Goal: Task Accomplishment & Management: Manage account settings

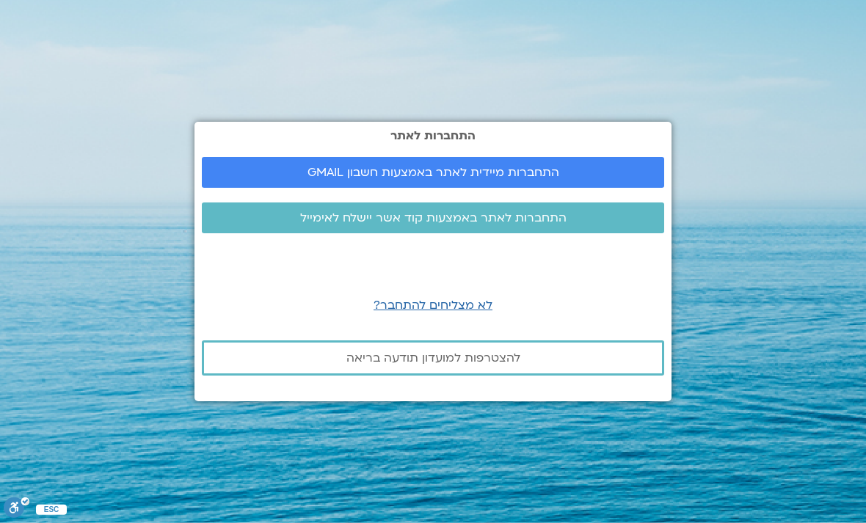
click at [484, 179] on span "התחברות מיידית לאתר באמצעות חשבון GMAIL" at bounding box center [433, 172] width 252 height 13
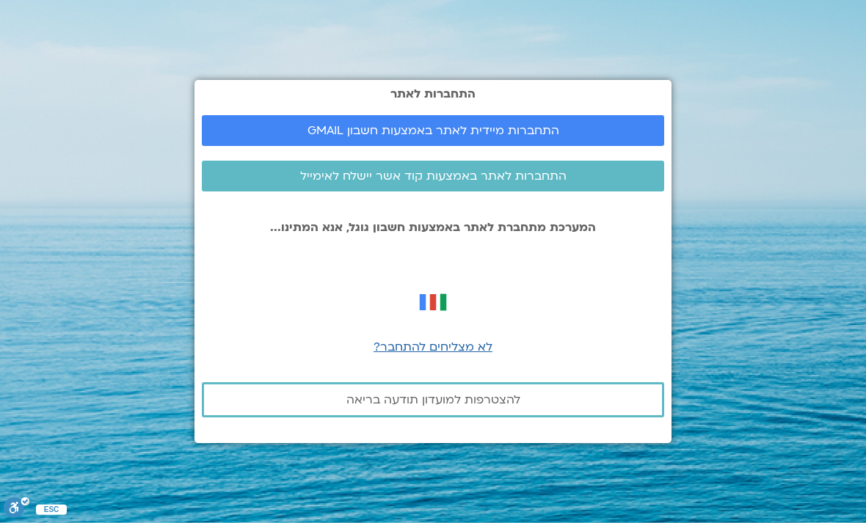
click at [494, 183] on span "התחברות לאתר באמצעות קוד אשר יישלח לאימייל" at bounding box center [433, 175] width 266 height 13
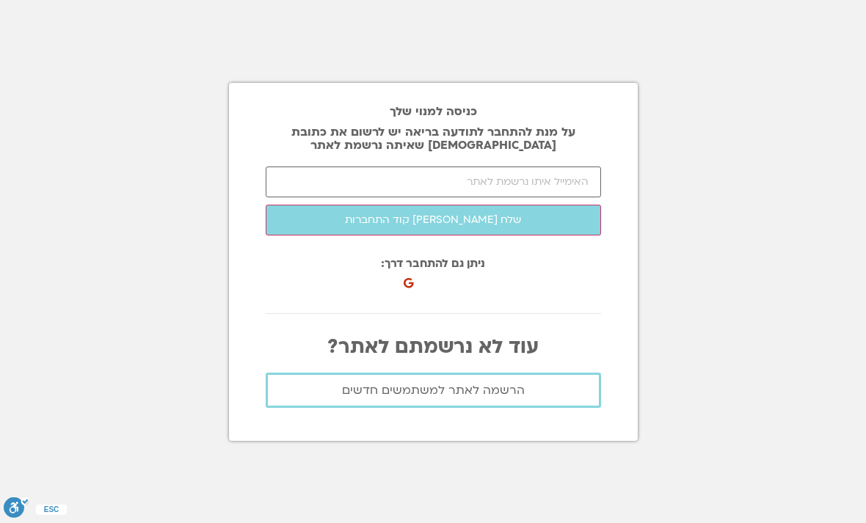
click at [841, 207] on section "כניסה למנוי שלך על מנת להתחבר לתודעה בריאה יש לרשום את כתובת [DEMOGRAPHIC_DATA]…" at bounding box center [433, 261] width 866 height 523
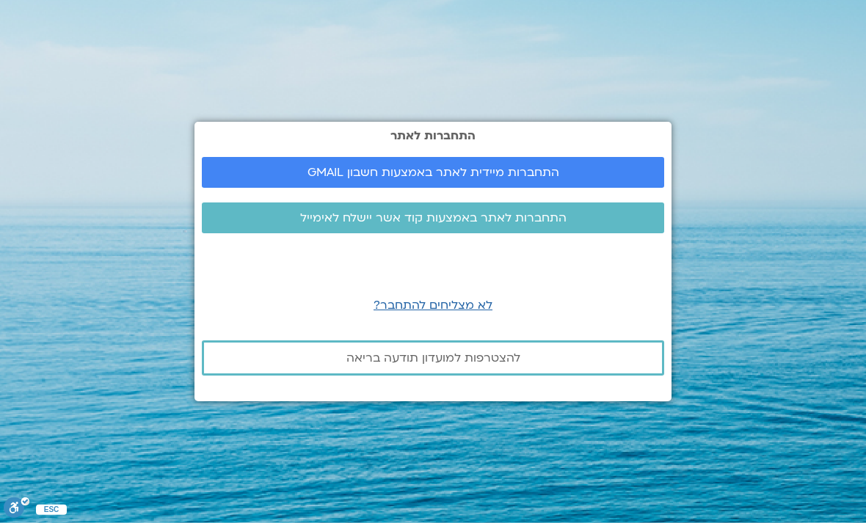
click at [516, 179] on span "התחברות מיידית לאתר באמצעות חשבון GMAIL" at bounding box center [433, 172] width 252 height 13
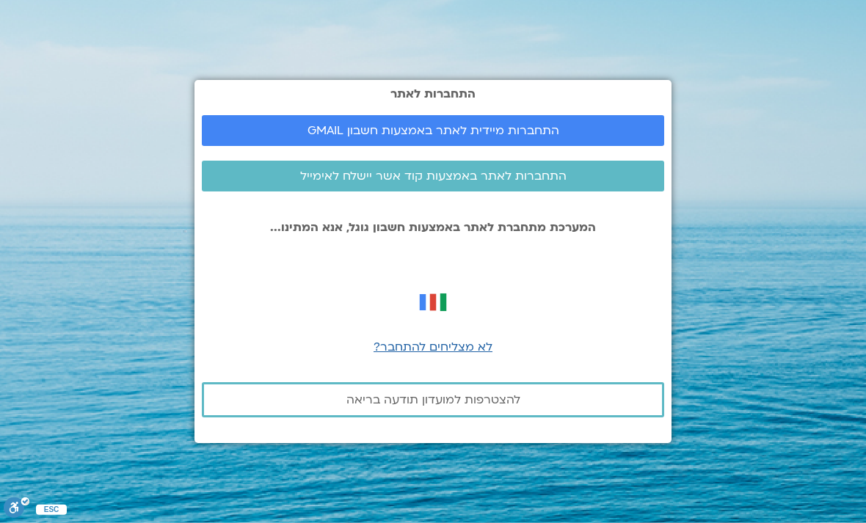
click at [521, 137] on span "התחברות מיידית לאתר באמצעות חשבון GMAIL" at bounding box center [433, 130] width 252 height 13
click at [456, 137] on span "התחברות מיידית לאתר באמצעות חשבון GMAIL" at bounding box center [433, 130] width 252 height 13
click at [434, 142] on link "התחברות מיידית לאתר באמצעות חשבון GMAIL" at bounding box center [433, 130] width 462 height 31
click at [460, 137] on span "התחברות מיידית לאתר באמצעות חשבון GMAIL" at bounding box center [433, 130] width 252 height 13
click at [450, 137] on span "התחברות מיידית לאתר באמצעות חשבון GMAIL" at bounding box center [433, 130] width 252 height 13
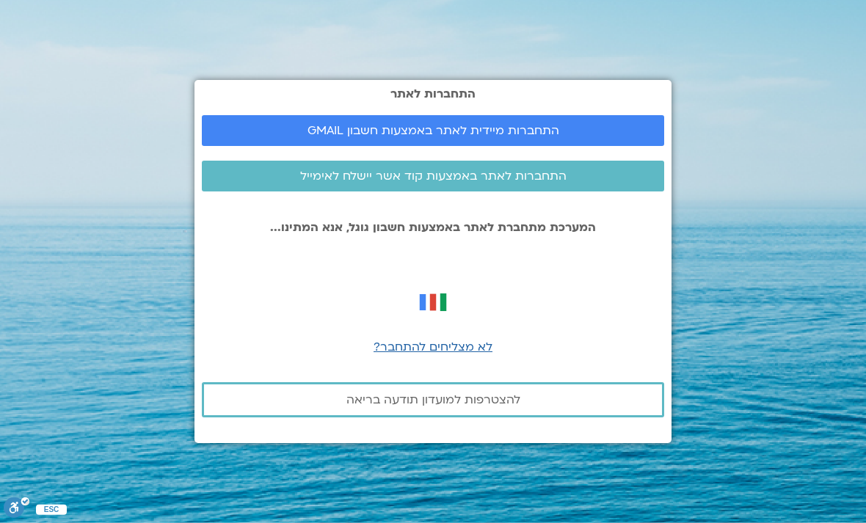
click at [493, 142] on link "התחברות מיידית לאתר באמצעות חשבון GMAIL" at bounding box center [433, 130] width 462 height 31
click at [425, 135] on div "התחברות לאתר התחברות מיידית לאתר באמצעות חשבון GMAIL התחברות לאתר באמצעות קוד א…" at bounding box center [432, 261] width 477 height 363
click at [425, 137] on span "התחברות מיידית לאתר באמצעות חשבון GMAIL" at bounding box center [433, 130] width 252 height 13
click at [547, 137] on span "התחברות מיידית לאתר באמצעות חשבון GMAIL" at bounding box center [433, 130] width 252 height 13
click at [491, 137] on span "התחברות מיידית לאתר באמצעות חשבון GMAIL" at bounding box center [433, 130] width 252 height 13
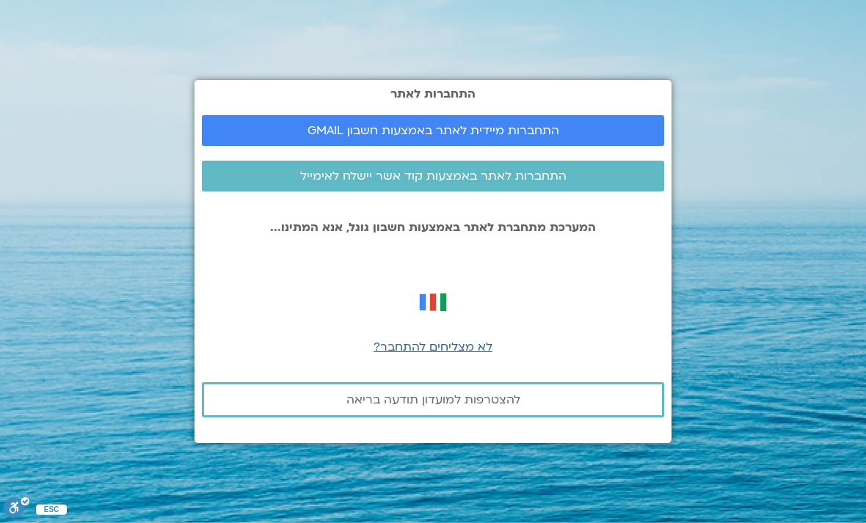
click at [480, 137] on span "התחברות מיידית לאתר באמצעות חשבון GMAIL" at bounding box center [433, 130] width 252 height 13
click at [528, 137] on span "התחברות מיידית לאתר באמצעות חשבון GMAIL" at bounding box center [433, 130] width 252 height 13
click at [492, 130] on link "התחברות מיידית לאתר באמצעות חשבון GMAIL" at bounding box center [433, 130] width 462 height 31
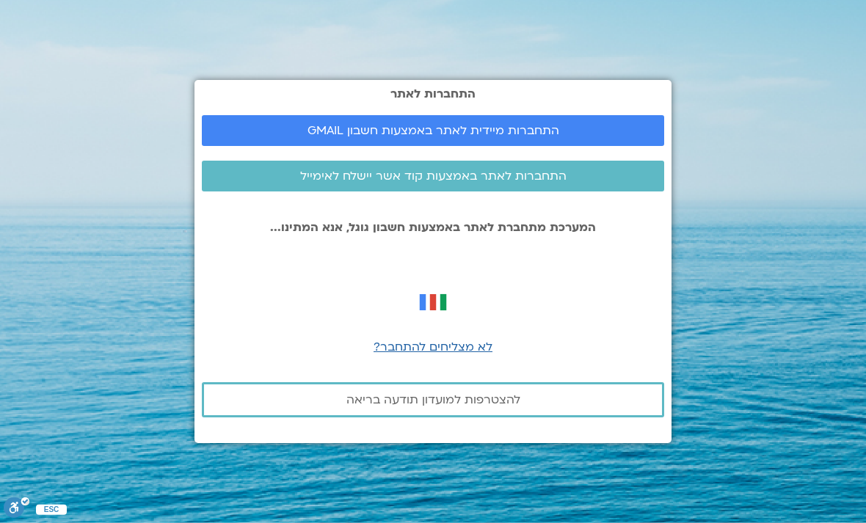
click at [844, 335] on section "התחברות לאתר התחברות מיידית לאתר באמצעות חשבון GMAIL התחברות לאתר באמצעות קוד א…" at bounding box center [433, 261] width 866 height 523
click at [483, 120] on div "התחברות לאתר התחברות מיידית לאתר באמצעות חשבון GMAIL התחברות לאתר באמצעות קוד א…" at bounding box center [432, 261] width 477 height 363
click at [444, 137] on span "התחברות מיידית לאתר באמצעות חשבון GMAIL" at bounding box center [433, 130] width 252 height 13
click at [848, 511] on section "התחברות לאתר התחברות מיידית לאתר באמצעות חשבון GMAIL התחברות לאתר באמצעות קוד א…" at bounding box center [433, 261] width 866 height 523
click at [836, 497] on section "התחברות לאתר התחברות מיידית לאתר באמצעות חשבון GMAIL התחברות לאתר באמצעות קוד א…" at bounding box center [433, 261] width 866 height 523
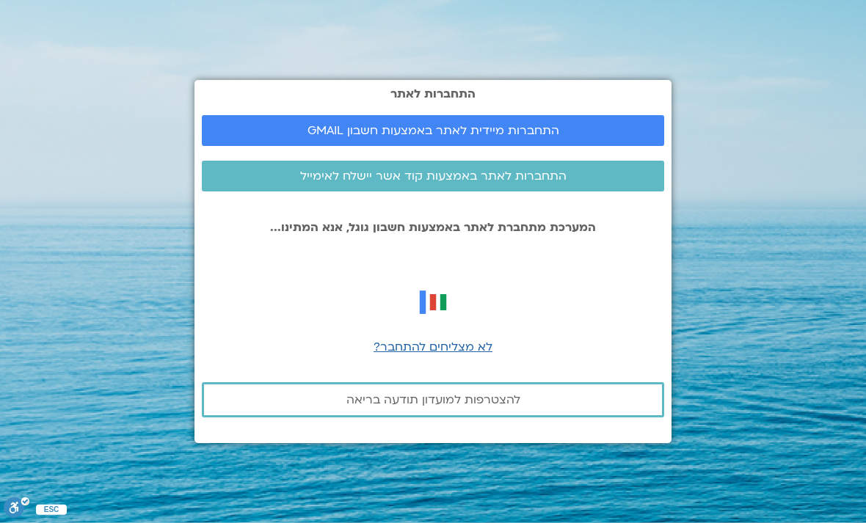
click at [835, 497] on section "התחברות לאתר התחברות מיידית לאתר באמצעות חשבון GMAIL התחברות לאתר באמצעות קוד א…" at bounding box center [433, 261] width 866 height 523
click at [823, 489] on section "התחברות לאתר התחברות מיידית לאתר באמצעות חשבון GMAIL התחברות לאתר באמצעות קוד א…" at bounding box center [433, 261] width 866 height 523
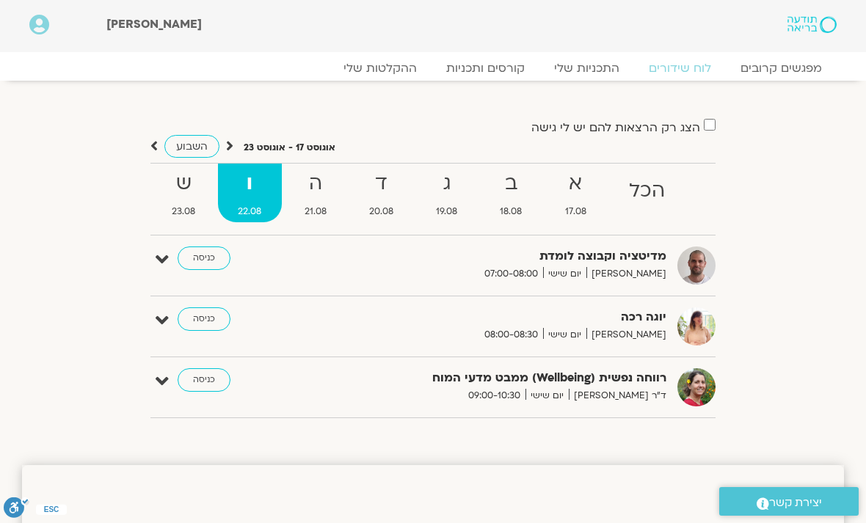
click at [624, 403] on div "רווחה נפשית (Wellbeing) ממבט מדעי המוח ד"ר נועה אלבלדה יום שישי 09:00-10:30 כני…" at bounding box center [443, 387] width 543 height 38
click at [198, 389] on link "כניסה" at bounding box center [204, 379] width 53 height 23
click at [315, 189] on strong "ה" at bounding box center [316, 183] width 62 height 33
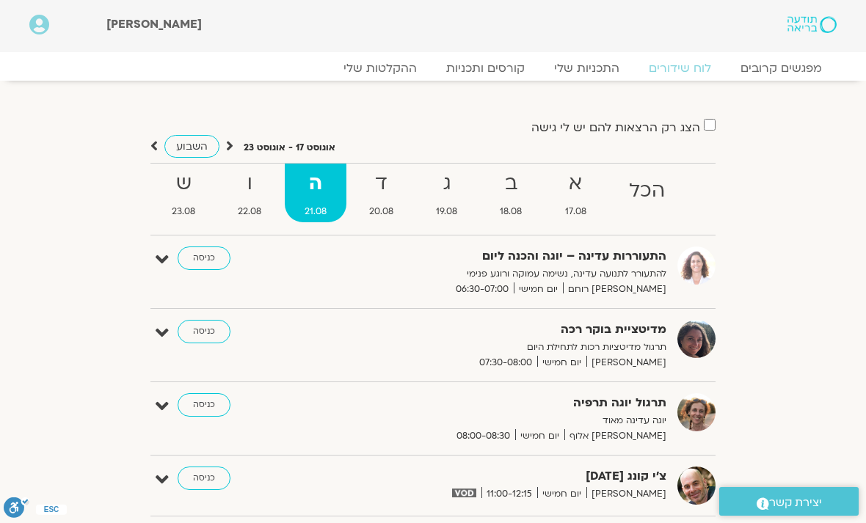
click at [383, 188] on strong "ד" at bounding box center [381, 183] width 64 height 33
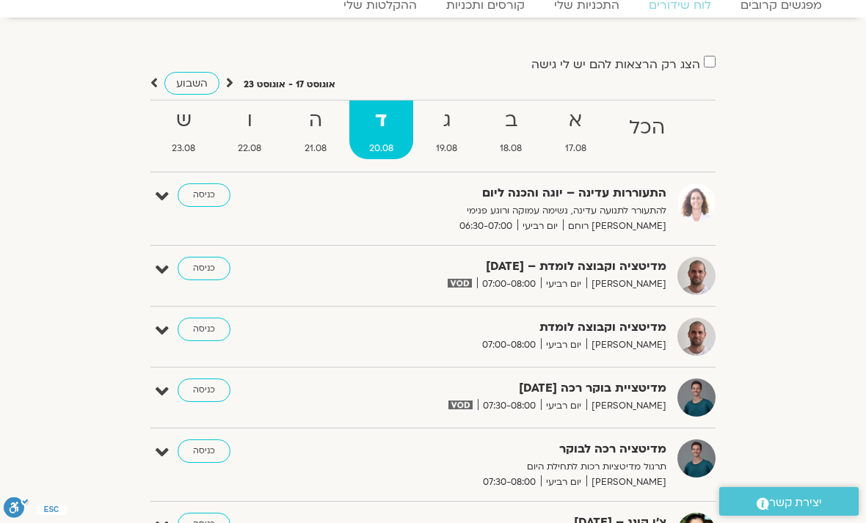
scroll to position [58, 0]
